Goal: Use online tool/utility: Use online tool/utility

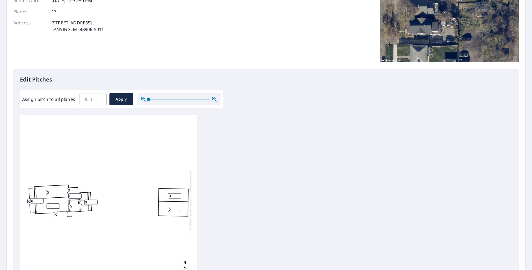
scroll to position [83, 0]
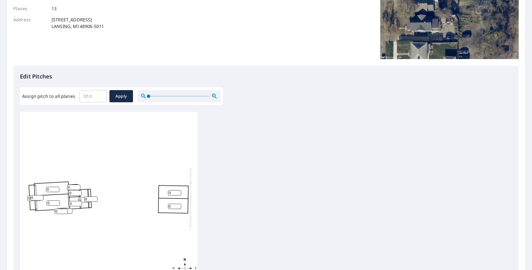
click at [29, 199] on input "0" at bounding box center [33, 198] width 13 height 5
type input "4"
click at [34, 198] on input "0" at bounding box center [36, 197] width 13 height 5
type input "4"
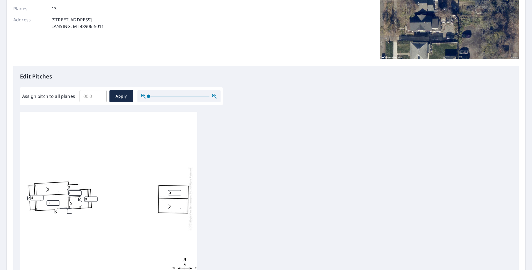
click at [53, 190] on input "0" at bounding box center [52, 189] width 13 height 5
drag, startPoint x: 52, startPoint y: 189, endPoint x: 32, endPoint y: 187, distance: 20.0
click at [32, 187] on div "0 0 0 0 4 0 0 0 0 4 0 0 0" at bounding box center [108, 199] width 177 height 174
type input "10"
drag, startPoint x: 53, startPoint y: 203, endPoint x: 30, endPoint y: 202, distance: 23.8
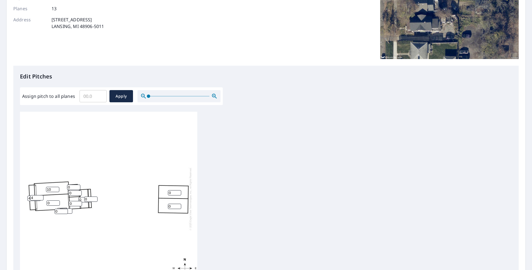
click at [30, 202] on div "0 0 10 0 4 0 0 0 0 4 0 0 0" at bounding box center [108, 199] width 177 height 174
type input "10"
drag, startPoint x: 72, startPoint y: 187, endPoint x: 60, endPoint y: 187, distance: 11.9
click at [60, 187] on div "10 0 10 0 4 0 0 0 0 4 0 0 0" at bounding box center [108, 199] width 177 height 174
type input "10"
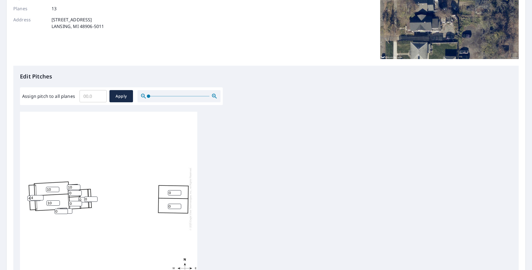
drag, startPoint x: 73, startPoint y: 193, endPoint x: 58, endPoint y: 193, distance: 15.5
click at [58, 193] on div "10 0 10 0 4 0 0 0 0 4 10 0 0" at bounding box center [108, 199] width 177 height 174
type input "10"
drag, startPoint x: 72, startPoint y: 204, endPoint x: 57, endPoint y: 203, distance: 14.7
click at [57, 203] on div "10 0 10 0 4 0 0 10 0 4 10 0 0" at bounding box center [108, 199] width 177 height 174
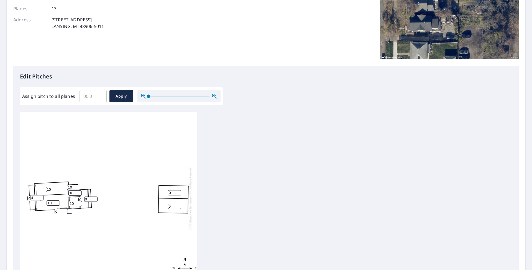
type input "10"
click at [57, 211] on input "0" at bounding box center [61, 211] width 13 height 5
drag, startPoint x: 57, startPoint y: 211, endPoint x: 49, endPoint y: 211, distance: 8.3
click at [49, 211] on div "10 0 10 0 4 0 10 10 0 4 10 0 0" at bounding box center [108, 199] width 177 height 174
type input "10"
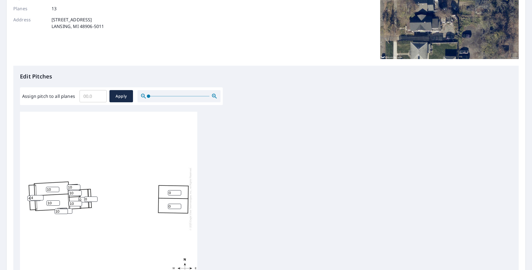
click at [87, 199] on input "0" at bounding box center [90, 198] width 13 height 5
drag, startPoint x: 87, startPoint y: 199, endPoint x: 78, endPoint y: 198, distance: 9.2
click at [78, 198] on div "10 0 10 0 4 0 10 10 0 4 10 0 10" at bounding box center [108, 199] width 177 height 174
type input "10"
click at [81, 200] on input "0" at bounding box center [84, 199] width 13 height 5
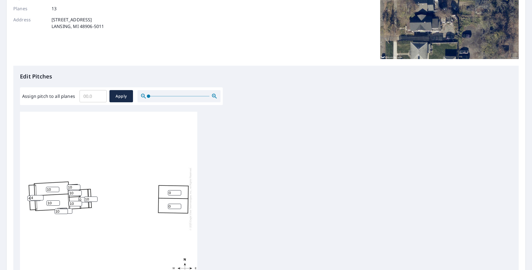
click at [78, 200] on div "10 0 10 0 4 0 10 10 10 4 10 0 10" at bounding box center [108, 199] width 177 height 174
type input "10"
click at [174, 195] on input "0" at bounding box center [174, 192] width 13 height 5
drag, startPoint x: 173, startPoint y: 195, endPoint x: 152, endPoint y: 193, distance: 21.1
click at [152, 193] on div "10 0 10 0 4 10 10 10 10 4 10 0 10" at bounding box center [108, 199] width 177 height 174
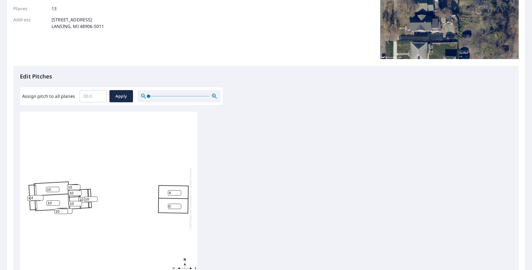
type input "4"
drag, startPoint x: 173, startPoint y: 206, endPoint x: 165, endPoint y: 206, distance: 7.8
click at [165, 206] on div "10 0 10 4 4 10 10 10 10 4 10 0 10" at bounding box center [108, 199] width 177 height 174
type input "4"
click at [124, 94] on span "Apply" at bounding box center [121, 96] width 15 height 7
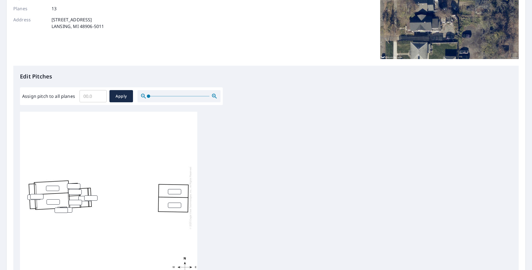
scroll to position [0, 0]
type input "0"
click at [55, 192] on input "0" at bounding box center [52, 189] width 13 height 5
drag, startPoint x: 48, startPoint y: 191, endPoint x: 43, endPoint y: 191, distance: 5.8
click at [43, 191] on div "0" at bounding box center [108, 199] width 177 height 174
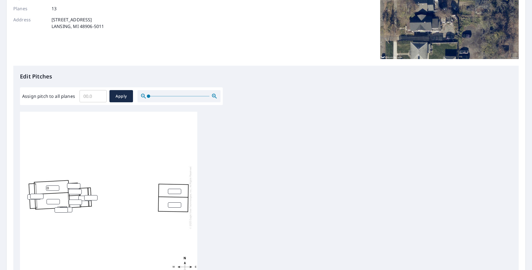
scroll to position [6, 0]
click at [172, 189] on input "number" at bounding box center [174, 191] width 13 height 5
type input "4"
click at [170, 203] on input "number" at bounding box center [174, 204] width 13 height 5
type input "4"
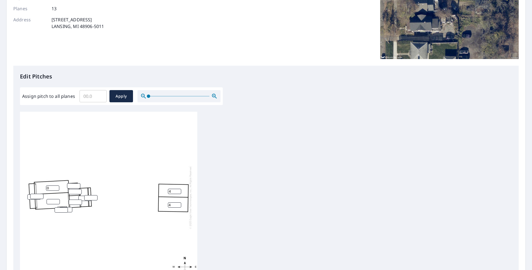
click at [36, 194] on input "number" at bounding box center [36, 196] width 13 height 5
click at [30, 194] on input "4" at bounding box center [36, 196] width 13 height 5
type input "4"
click at [29, 194] on input "number" at bounding box center [33, 196] width 13 height 5
type input "4"
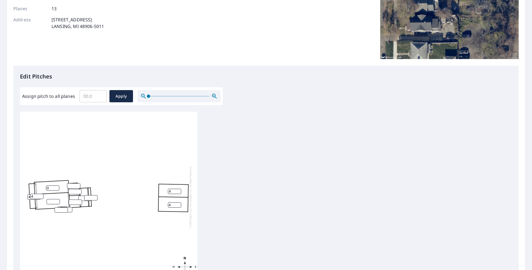
click at [48, 185] on input "0" at bounding box center [52, 187] width 13 height 5
drag, startPoint x: 49, startPoint y: 183, endPoint x: 35, endPoint y: 182, distance: 13.9
click at [35, 182] on div "4 0 4 4 4" at bounding box center [108, 197] width 177 height 174
type input "10"
click at [51, 199] on input "number" at bounding box center [53, 201] width 13 height 5
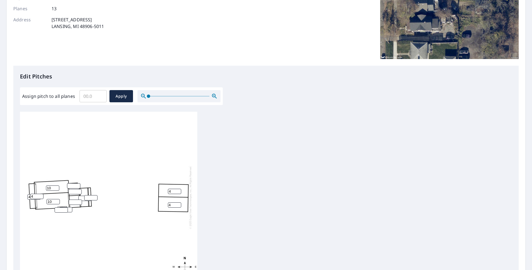
type input "10"
click at [73, 183] on input "number" at bounding box center [73, 185] width 13 height 5
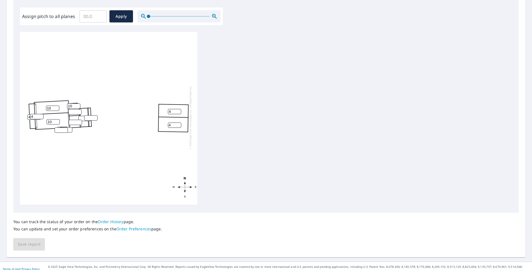
scroll to position [166, 0]
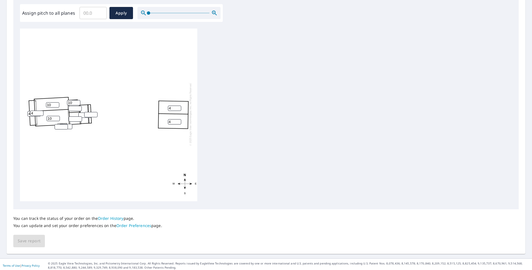
type input "10"
click at [75, 106] on input "number" at bounding box center [74, 108] width 13 height 5
type input "10"
click at [89, 112] on input "number" at bounding box center [90, 114] width 13 height 5
type input "10"
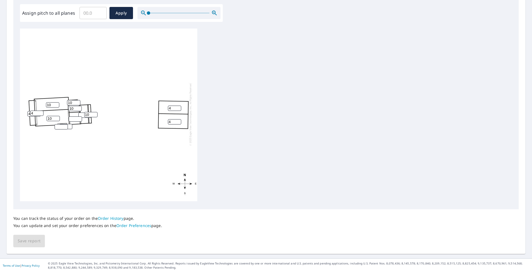
click at [83, 113] on input "number" at bounding box center [84, 115] width 13 height 5
type input "10"
click at [74, 116] on input "number" at bounding box center [75, 118] width 13 height 5
type input "10"
type input "0"
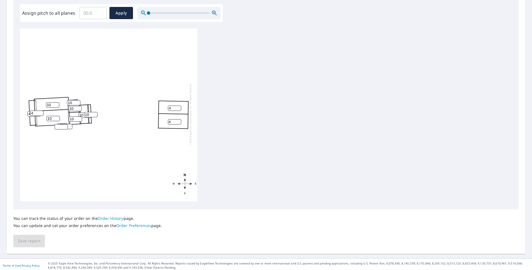
click at [69, 124] on input "0" at bounding box center [65, 126] width 13 height 5
click at [63, 124] on input "1" at bounding box center [61, 126] width 13 height 5
type input "10"
click at [78, 139] on div "10 4 10 4 4 10 10 10 10 4 10 0 10" at bounding box center [108, 114] width 177 height 174
click at [70, 124] on input "0" at bounding box center [65, 126] width 13 height 5
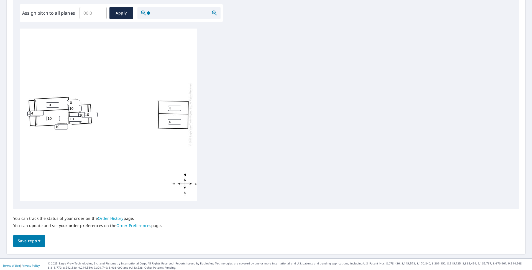
click at [69, 124] on input "0" at bounding box center [65, 126] width 13 height 5
click at [68, 124] on input "1" at bounding box center [65, 126] width 13 height 5
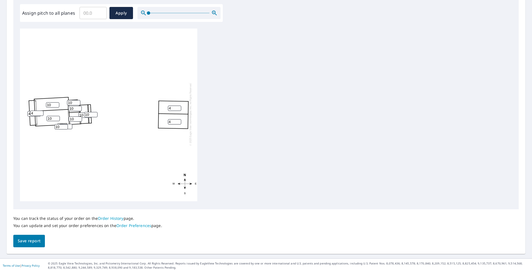
click at [68, 124] on input "2" at bounding box center [65, 126] width 13 height 5
click at [68, 124] on input "3" at bounding box center [65, 126] width 13 height 5
click at [68, 124] on input "4" at bounding box center [65, 126] width 13 height 5
click at [68, 124] on input "5" at bounding box center [65, 126] width 13 height 5
click at [68, 124] on input "6" at bounding box center [65, 126] width 13 height 5
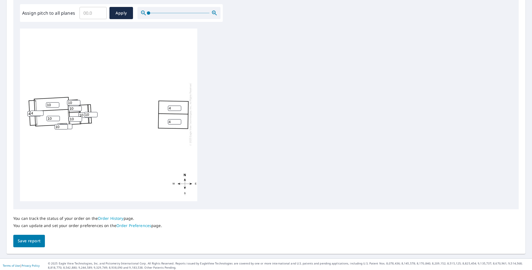
click at [68, 124] on input "7" at bounding box center [65, 126] width 13 height 5
click at [68, 124] on input "8" at bounding box center [65, 126] width 13 height 5
type input "9"
click at [68, 124] on input "9" at bounding box center [65, 126] width 13 height 5
click at [64, 124] on input "9" at bounding box center [61, 126] width 13 height 5
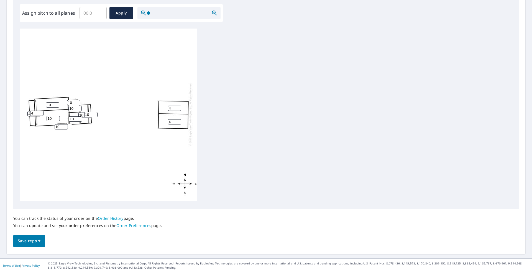
type input "10"
click at [65, 124] on input "10" at bounding box center [61, 126] width 13 height 5
type input "8"
click at [69, 124] on input "8" at bounding box center [65, 126] width 13 height 5
click at [72, 144] on div "10 4 10 4 4 10 10 10 10 4 10 8 10" at bounding box center [108, 114] width 177 height 174
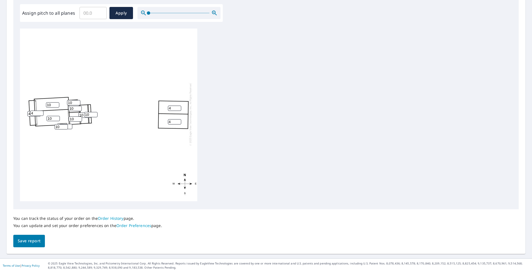
click at [61, 109] on div "10 4 10 4 4 10 10 10 10 4 10 8 10" at bounding box center [108, 114] width 177 height 174
click at [35, 238] on span "Save report" at bounding box center [29, 241] width 23 height 7
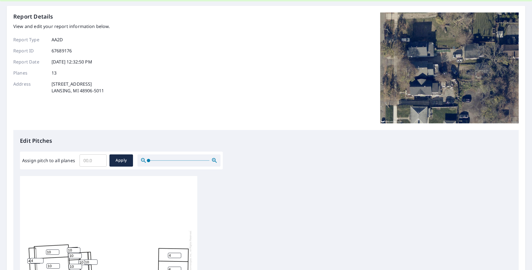
scroll to position [0, 0]
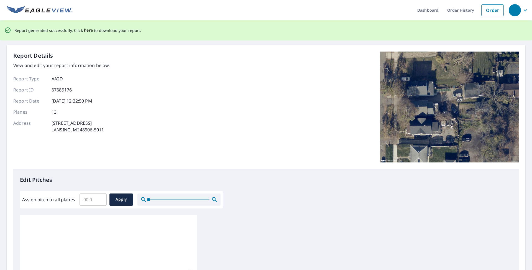
click at [86, 29] on span "here" at bounding box center [88, 30] width 9 height 7
